Goal: Check status: Check status

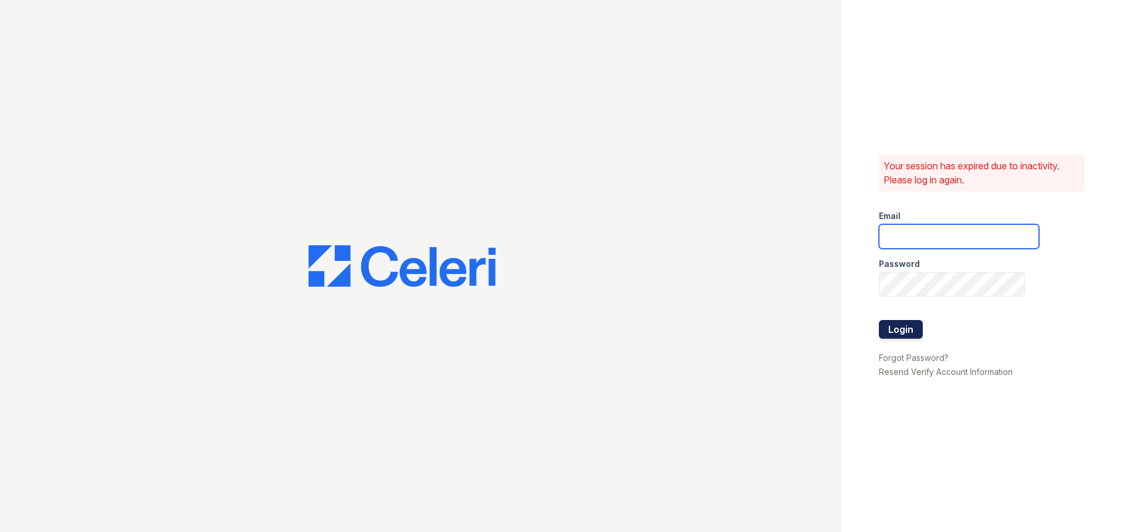
type input "kdixon@trinity-pm.com"
drag, startPoint x: 913, startPoint y: 332, endPoint x: 906, endPoint y: 322, distance: 12.2
click at [907, 322] on button "Login" at bounding box center [901, 329] width 44 height 19
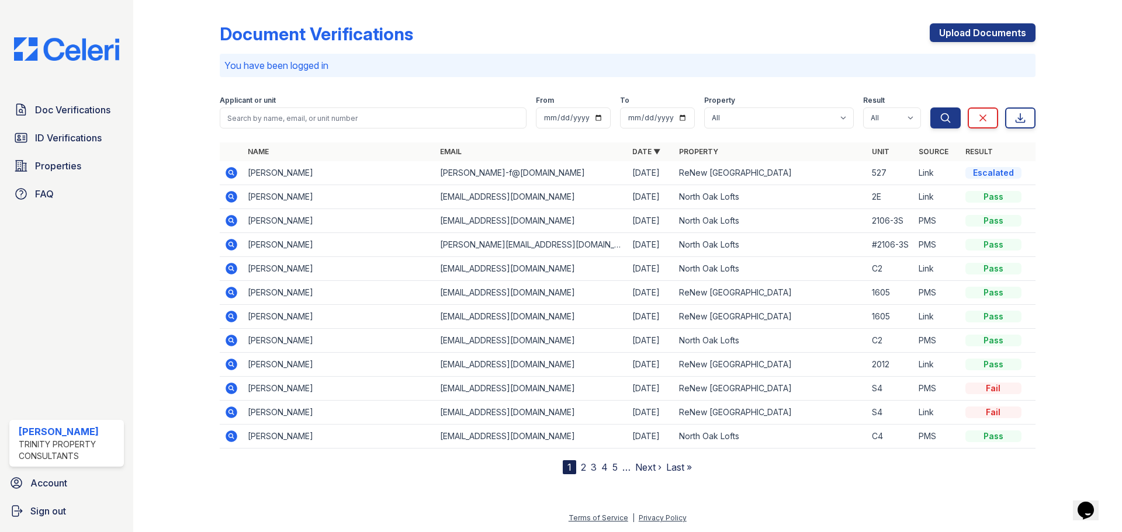
click at [231, 171] on icon at bounding box center [231, 173] width 14 height 14
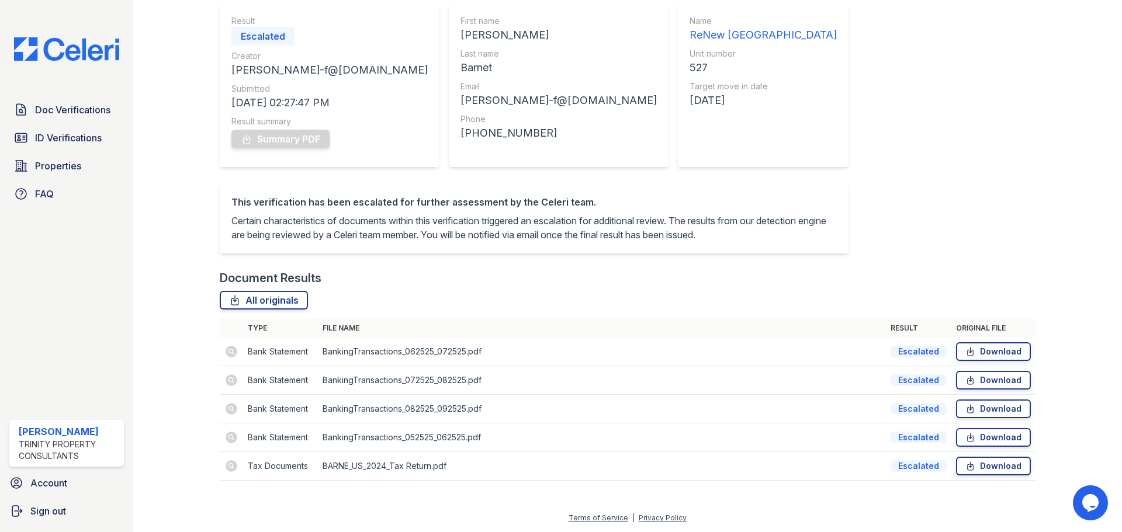
scroll to position [118, 0]
click at [50, 136] on span "ID Verifications" at bounding box center [68, 138] width 67 height 14
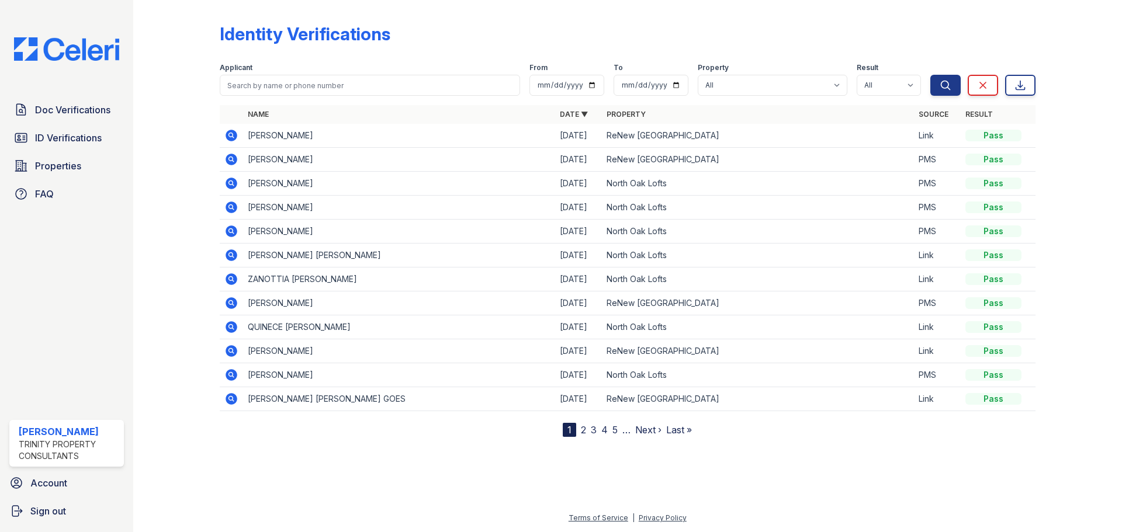
click at [227, 136] on icon at bounding box center [231, 136] width 12 height 12
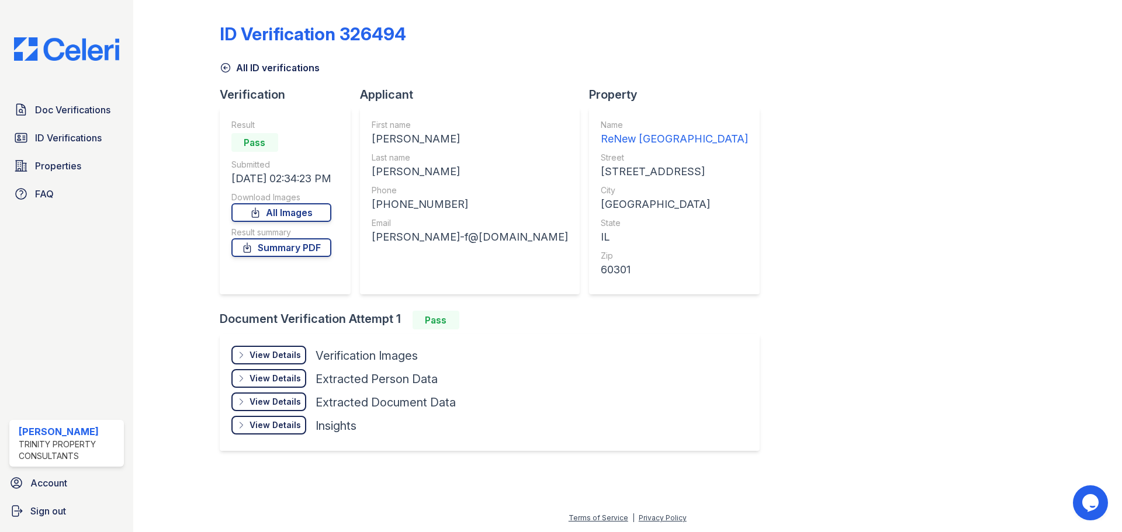
click at [280, 358] on div "View Details" at bounding box center [274, 355] width 51 height 12
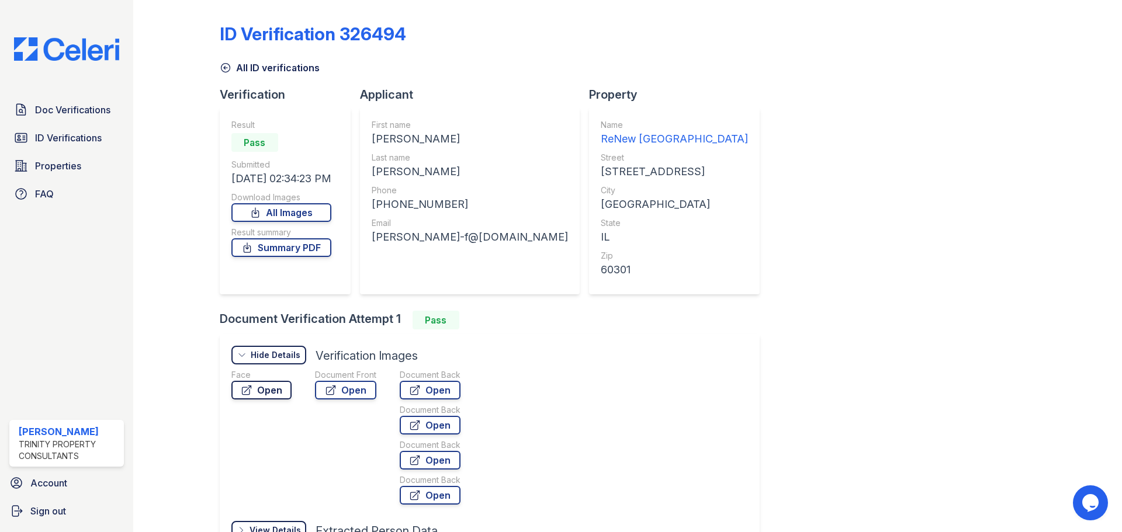
click at [267, 388] on link "Open" at bounding box center [261, 390] width 60 height 19
click at [365, 388] on link "Open" at bounding box center [345, 390] width 61 height 19
click at [434, 391] on link "Open" at bounding box center [430, 390] width 61 height 19
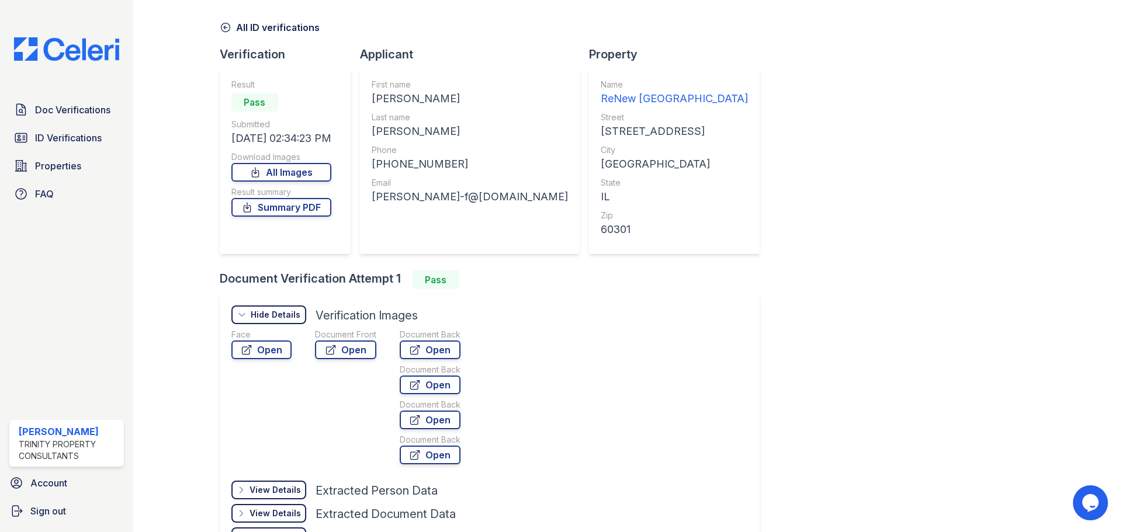
scroll to position [10, 0]
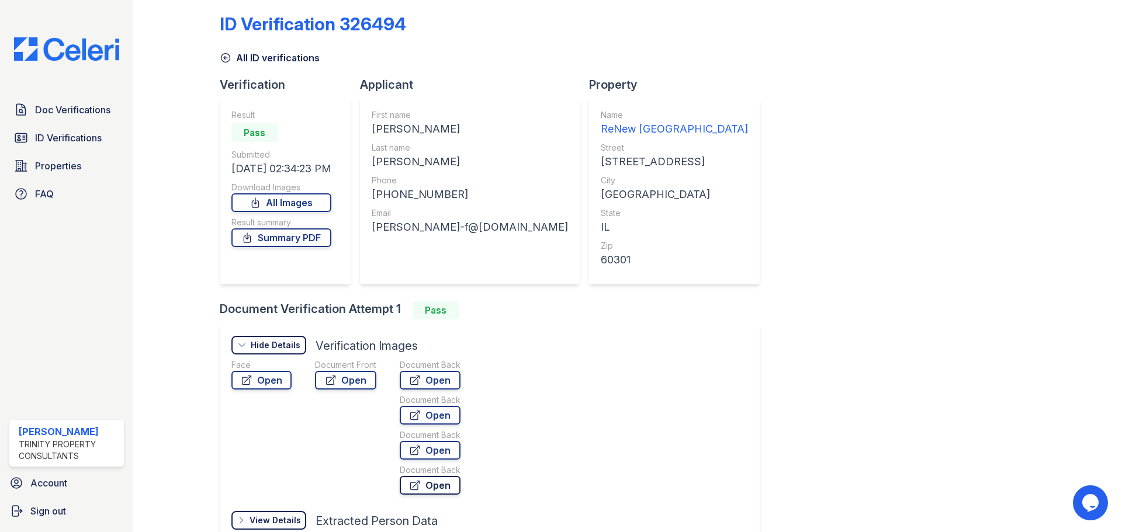
click at [446, 484] on link "Open" at bounding box center [430, 485] width 61 height 19
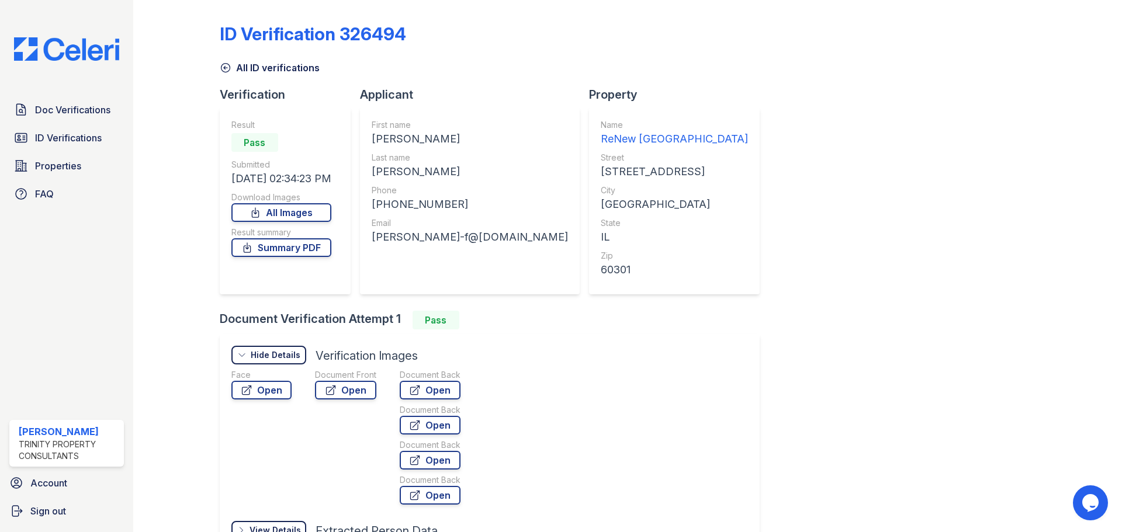
drag, startPoint x: 1112, startPoint y: 218, endPoint x: 1118, endPoint y: 228, distance: 11.8
click at [1117, 228] on main "ID Verification 326494 All ID verifications Verification Result Pass Submitted …" at bounding box center [627, 266] width 988 height 532
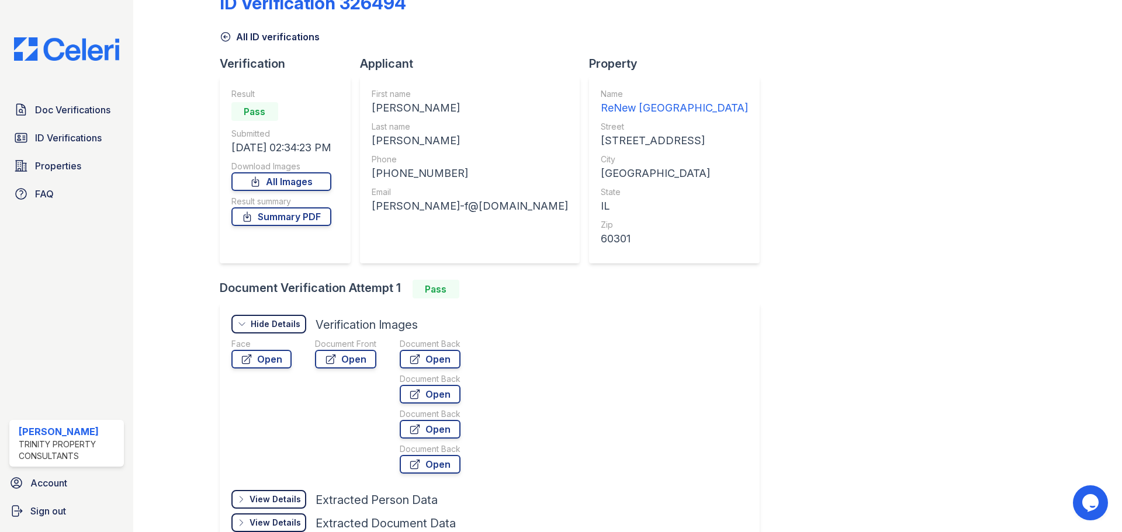
scroll to position [30, 0]
click at [263, 499] on div "View Details" at bounding box center [274, 500] width 51 height 12
click at [281, 502] on div "Hide Details" at bounding box center [276, 500] width 50 height 12
click at [283, 329] on div "Hide Details" at bounding box center [276, 325] width 50 height 12
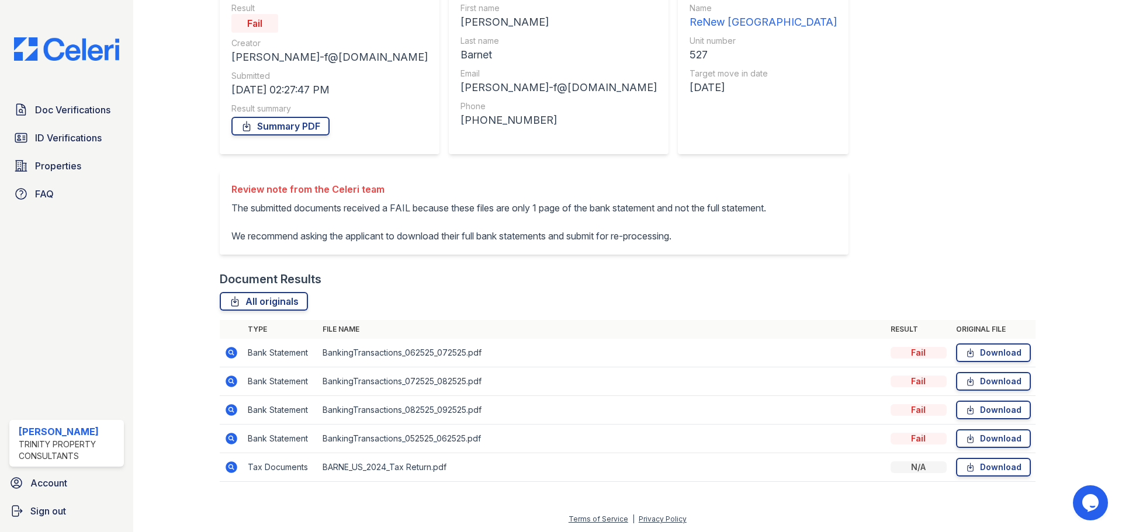
scroll to position [58, 0]
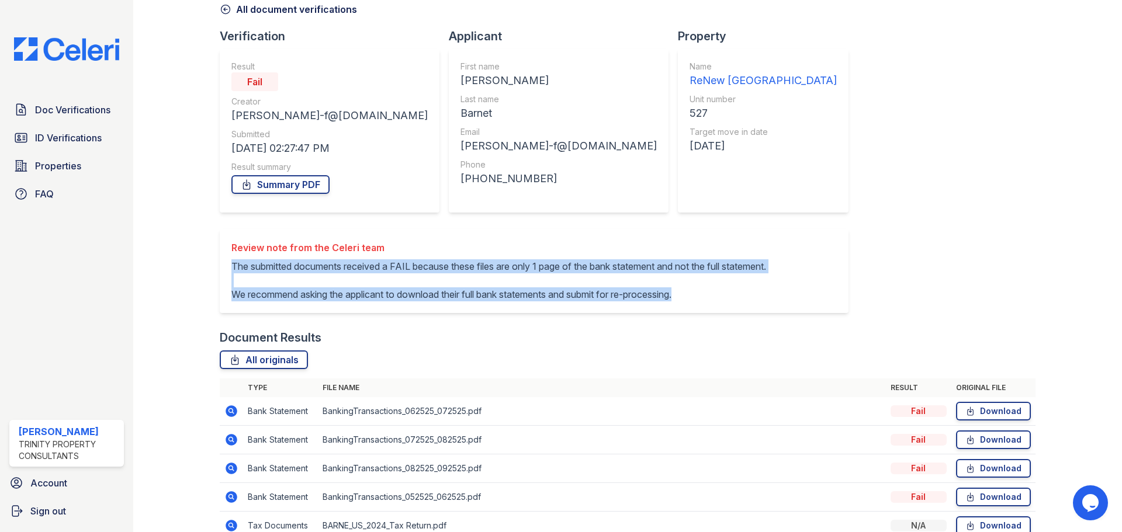
drag, startPoint x: 287, startPoint y: 321, endPoint x: 227, endPoint y: 258, distance: 87.2
click at [226, 258] on div "Review note from the Celeri team The submitted documents received a FAIL becaus…" at bounding box center [534, 271] width 629 height 84
copy p "The submitted documents received a FAIL because these files are only 1 page of …"
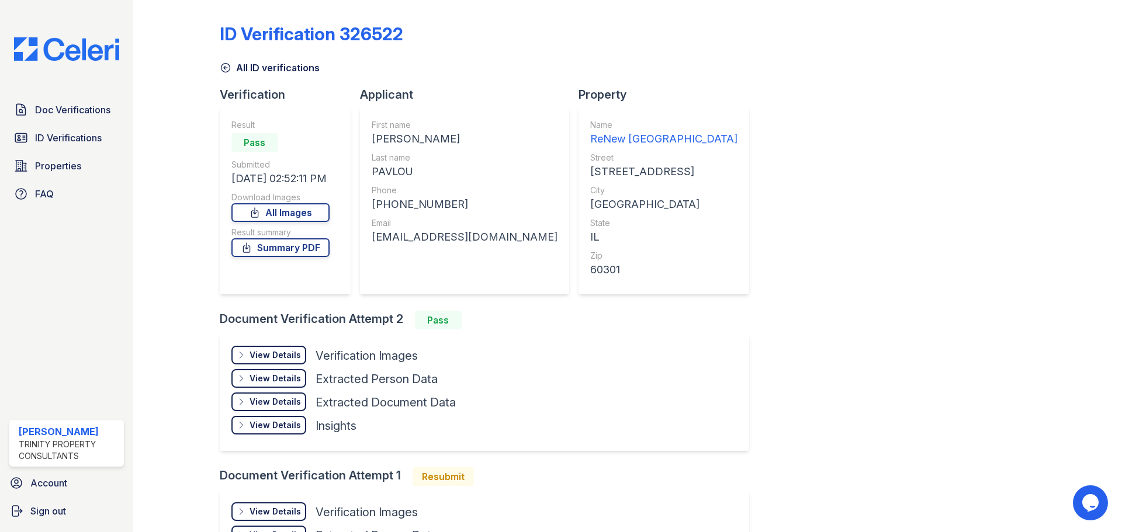
click at [268, 355] on div "View Details" at bounding box center [274, 355] width 51 height 12
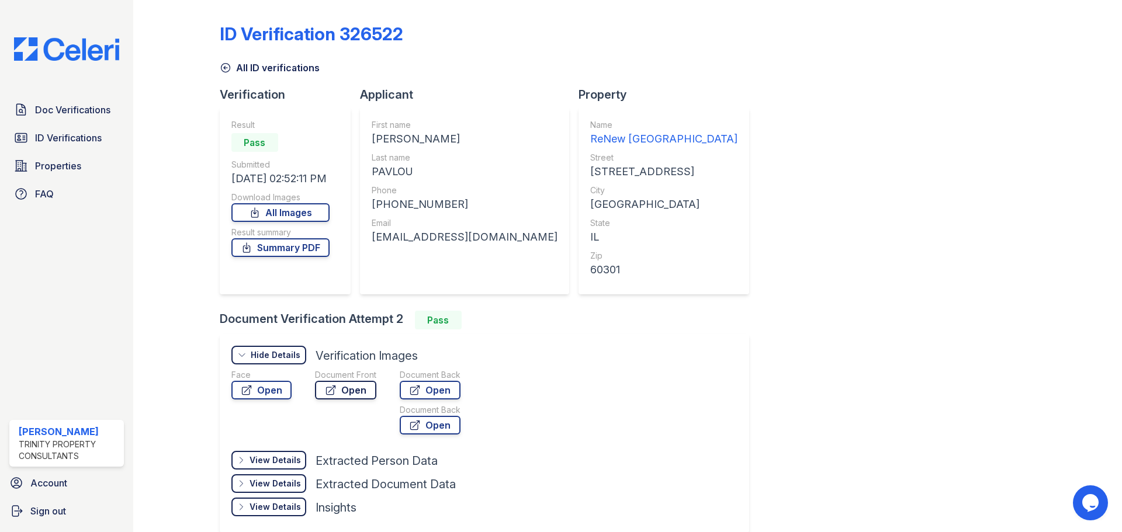
click at [337, 386] on link "Open" at bounding box center [345, 390] width 61 height 19
click at [262, 390] on link "Open" at bounding box center [261, 390] width 60 height 19
drag, startPoint x: 202, startPoint y: 19, endPoint x: 196, endPoint y: 37, distance: 19.8
click at [202, 18] on div at bounding box center [186, 355] width 68 height 701
